Goal: Task Accomplishment & Management: Manage account settings

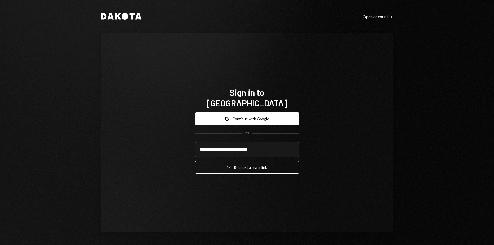
type input "**********"
click at [195, 161] on button "Email Request a sign in link" at bounding box center [247, 167] width 104 height 12
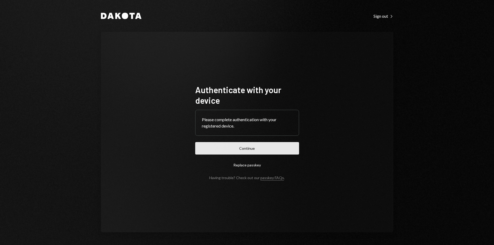
click at [240, 148] on button "Continue" at bounding box center [247, 148] width 104 height 12
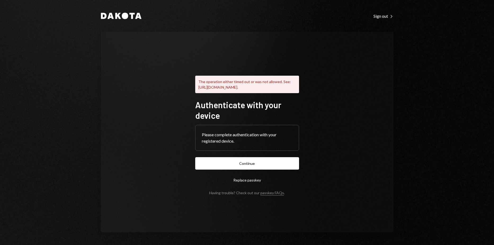
drag, startPoint x: 229, startPoint y: 164, endPoint x: 211, endPoint y: 160, distance: 18.2
click at [211, 160] on button "Continue" at bounding box center [247, 163] width 104 height 12
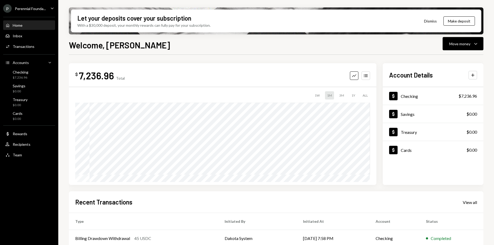
click at [51, 5] on icon "Caret Down" at bounding box center [52, 8] width 6 height 6
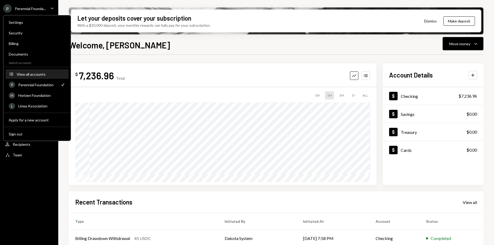
click at [35, 74] on div "View all accounts" at bounding box center [41, 74] width 49 height 5
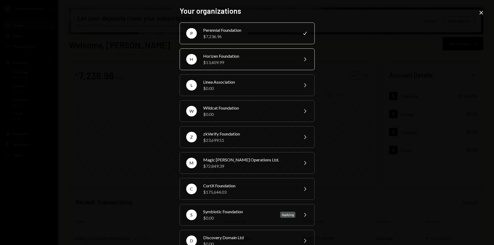
click at [260, 59] on div "$13,409.99" at bounding box center [249, 62] width 92 height 6
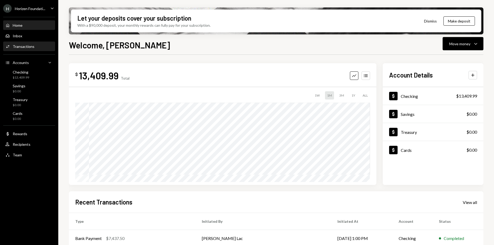
click at [38, 47] on div "Activities Transactions" at bounding box center [29, 46] width 48 height 5
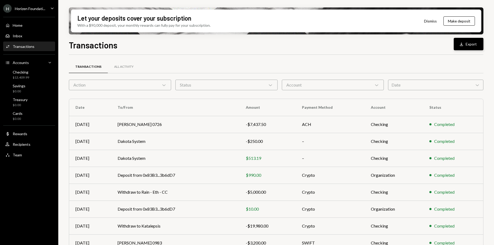
click at [474, 42] on button "Download Export" at bounding box center [469, 44] width 30 height 12
click at [311, 47] on div "Transactions Download Export" at bounding box center [276, 45] width 415 height 12
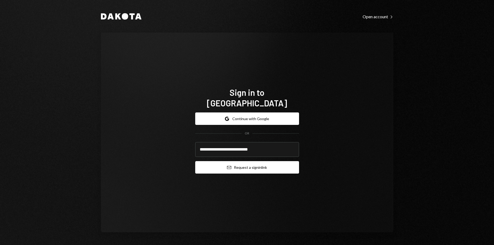
click at [239, 161] on button "Email Request a sign in link" at bounding box center [247, 167] width 104 height 12
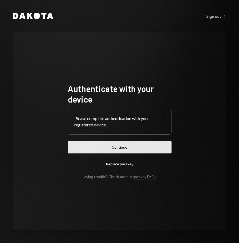
click at [81, 142] on button "Continue" at bounding box center [120, 147] width 104 height 12
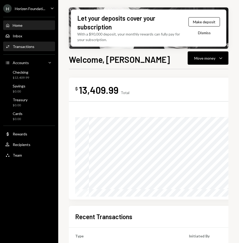
click at [29, 46] on div "Transactions" at bounding box center [24, 46] width 22 height 5
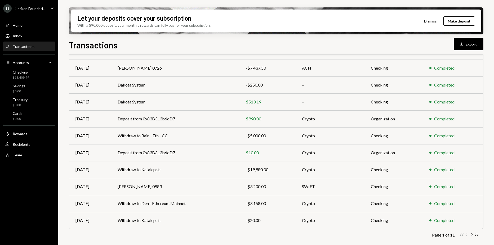
scroll to position [56, 0]
click at [477, 235] on icon "Double Arrow Right" at bounding box center [476, 235] width 5 height 5
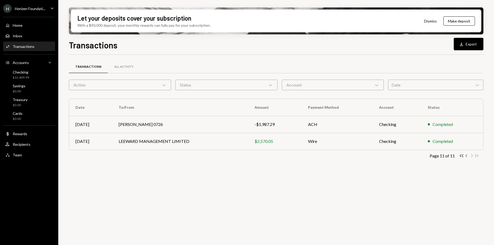
click at [467, 156] on icon "Chevron Left" at bounding box center [466, 155] width 5 height 5
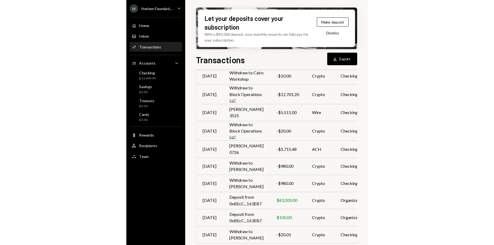
scroll to position [56, 0]
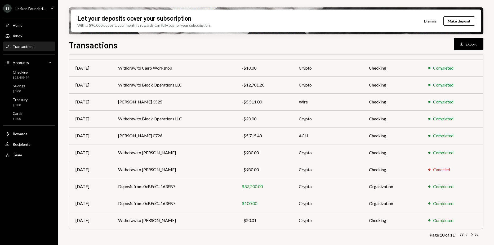
click at [466, 235] on icon "Chevron Left" at bounding box center [466, 235] width 5 height 5
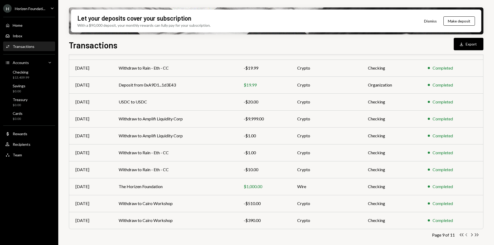
click at [467, 236] on icon "button" at bounding box center [467, 235] width 2 height 3
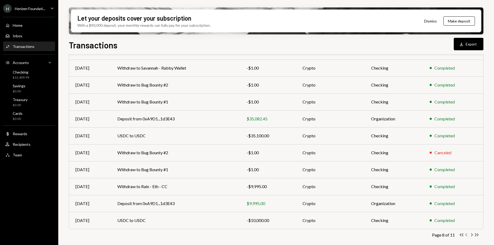
click at [467, 234] on icon "Chevron Left" at bounding box center [466, 235] width 5 height 5
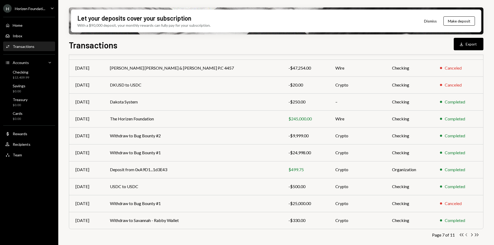
click at [467, 235] on icon "Chevron Left" at bounding box center [466, 235] width 5 height 5
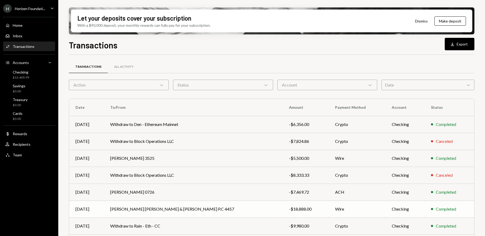
scroll to position [65, 0]
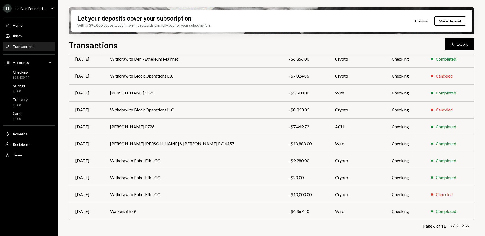
click at [458, 225] on icon "Chevron Left" at bounding box center [457, 226] width 5 height 5
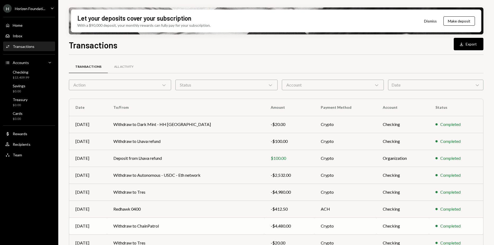
scroll to position [56, 0]
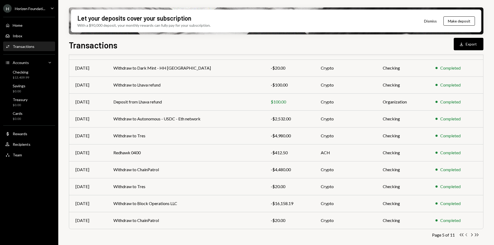
click at [466, 233] on icon "Chevron Left" at bounding box center [466, 235] width 5 height 5
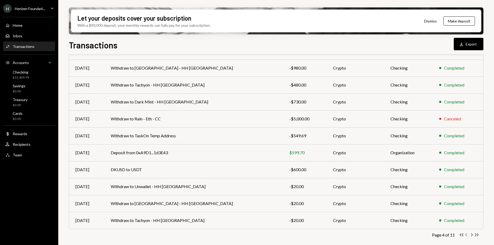
click at [467, 234] on icon "Chevron Left" at bounding box center [466, 235] width 5 height 5
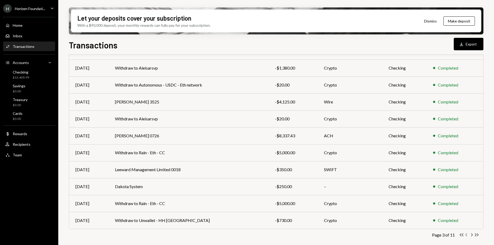
click at [467, 234] on icon "button" at bounding box center [467, 235] width 2 height 3
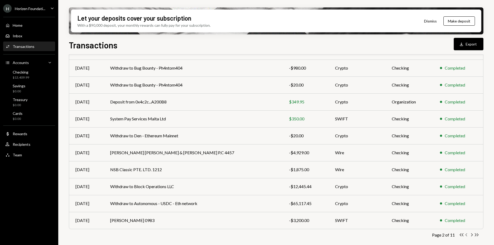
click at [466, 236] on icon "Chevron Left" at bounding box center [466, 235] width 5 height 5
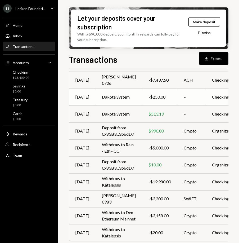
scroll to position [61, 0]
click at [34, 76] on div "Checking $13,409.99" at bounding box center [29, 75] width 48 height 10
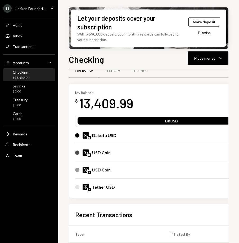
scroll to position [10, 0]
